Goal: Go to known website

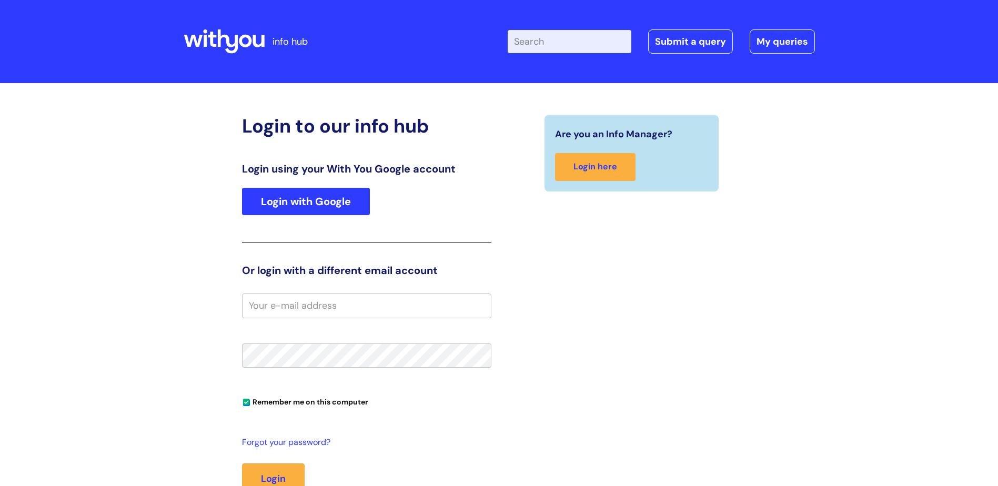
type input "[PERSON_NAME]"
click at [279, 202] on link "Login with Google" at bounding box center [306, 201] width 128 height 27
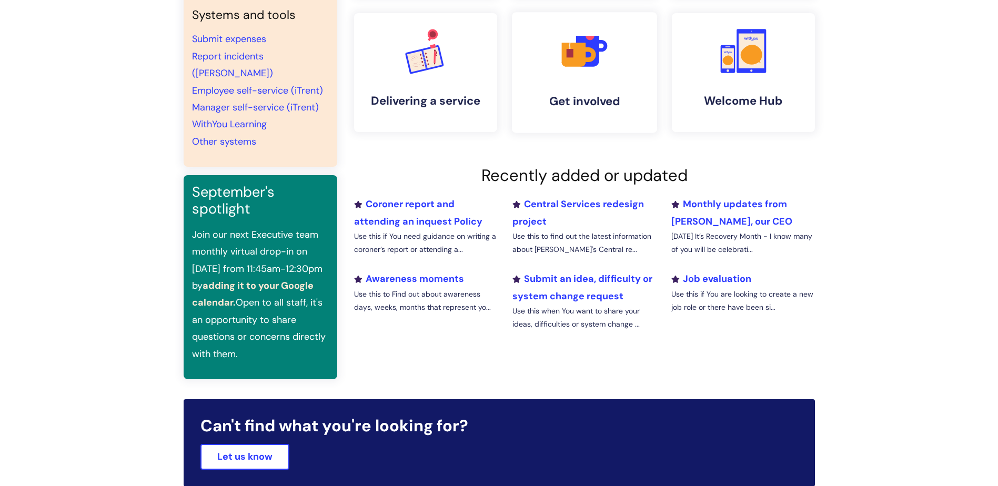
scroll to position [22, 0]
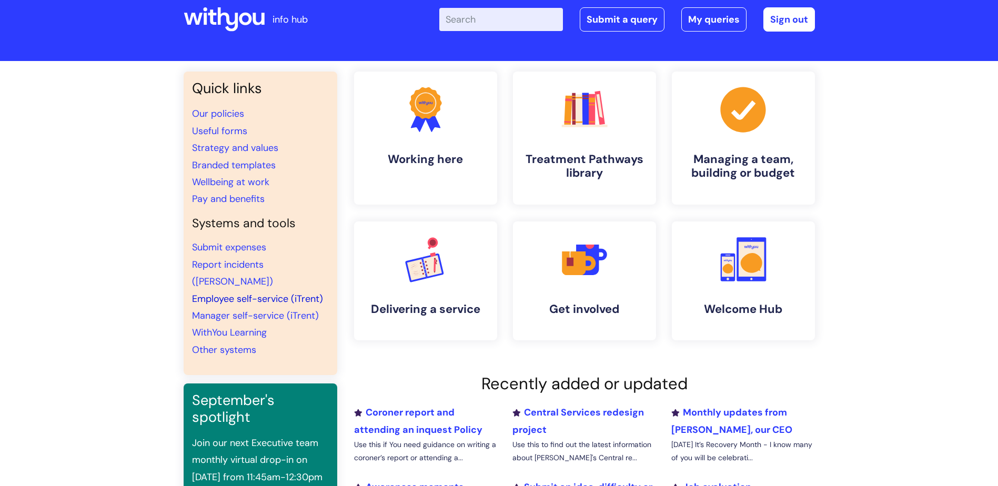
click at [290, 293] on link "Employee self-service (iTrent)" at bounding box center [257, 299] width 131 height 13
